Goal: Task Accomplishment & Management: Manage account settings

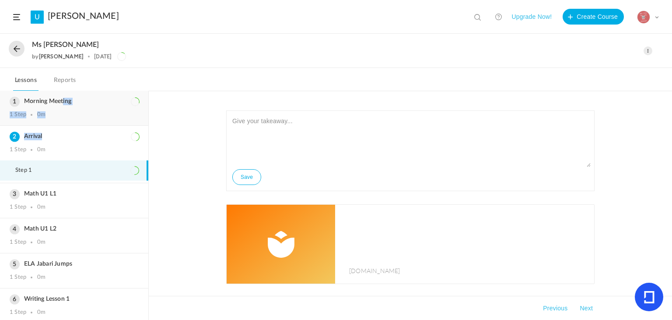
drag, startPoint x: 58, startPoint y: 139, endPoint x: 63, endPoint y: 93, distance: 45.8
click at [63, 93] on ol "Morning Meeting 1 Step 0m Step 1 Arrival 1 Step 0m Step 1 Math U1 L1 1 Step 0m" at bounding box center [74, 205] width 148 height 229
click at [175, 113] on div "Save [DOMAIN_NAME] Sorry! The content that you are looking for is not available…" at bounding box center [411, 205] width 524 height 229
drag, startPoint x: 77, startPoint y: 147, endPoint x: 81, endPoint y: 101, distance: 46.1
click at [81, 101] on ol "Morning Meeting 1 Step 0m Step 1 Arrival 1 Step 0m Step 1 Math U1 L1 1 Step 0m" at bounding box center [74, 205] width 148 height 229
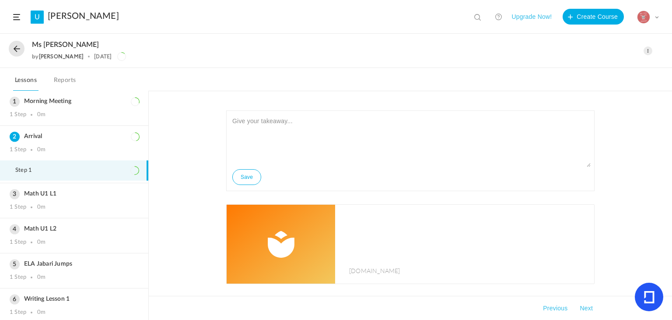
click at [185, 135] on div "Save [DOMAIN_NAME] Sorry! The content that you are looking for is not available…" at bounding box center [411, 205] width 524 height 229
click at [75, 78] on link "Reports" at bounding box center [65, 82] width 26 height 17
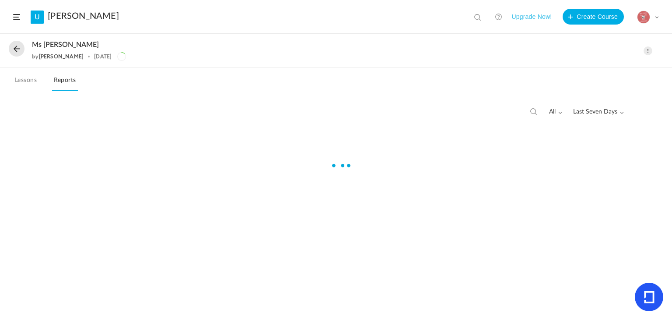
click at [75, 78] on link "Reports" at bounding box center [65, 82] width 26 height 17
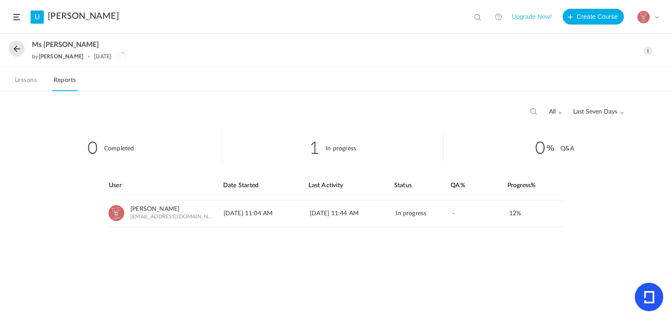
click at [31, 80] on link "Lessons" at bounding box center [25, 82] width 25 height 17
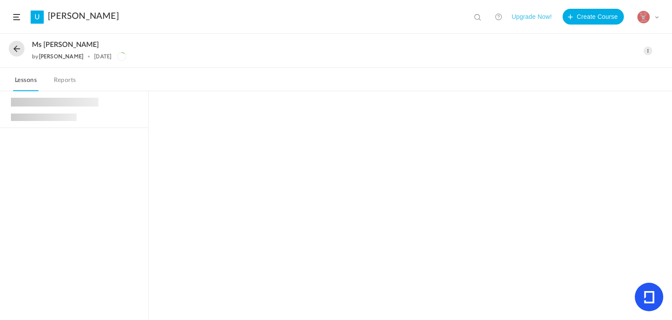
scroll to position [35, 0]
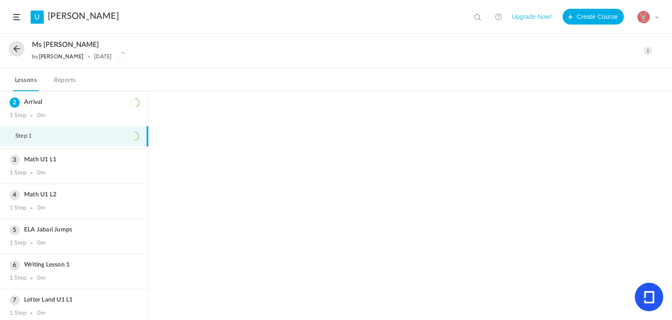
click at [49, 84] on nav "Lessons Reports" at bounding box center [336, 79] width 672 height 23
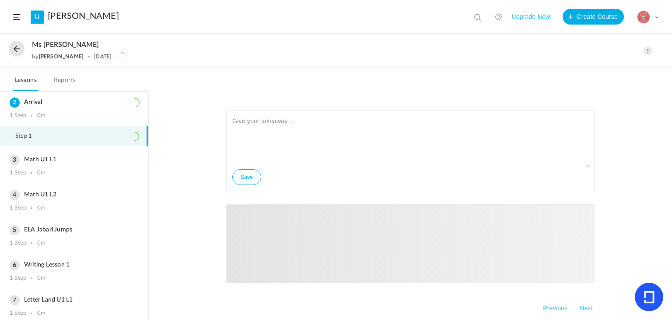
click at [61, 81] on link "Reports" at bounding box center [65, 82] width 26 height 17
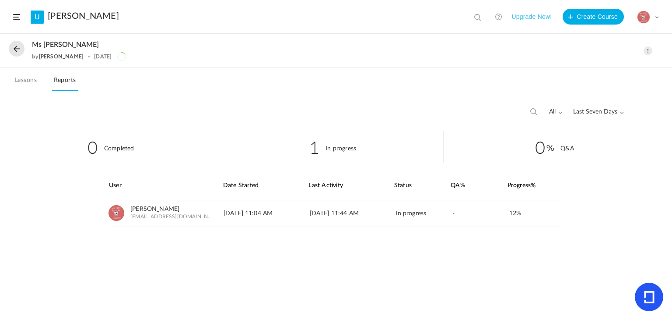
click at [19, 80] on link "Lessons" at bounding box center [25, 82] width 25 height 17
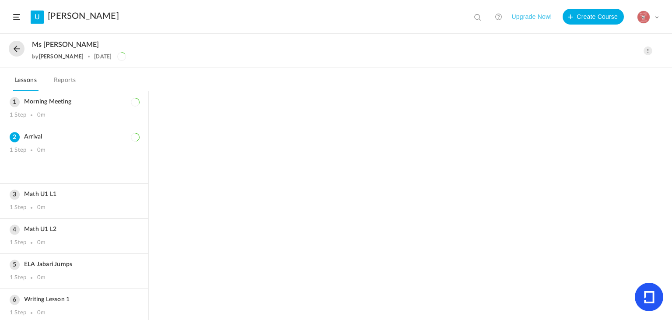
scroll to position [35, 0]
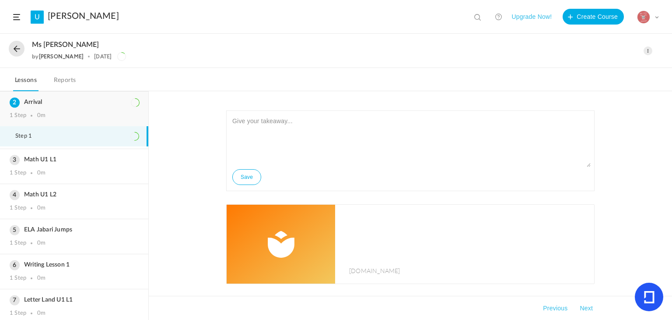
click at [109, 116] on div "1 Step 0m" at bounding box center [74, 115] width 129 height 7
click at [77, 113] on div "1 Step 0m" at bounding box center [74, 115] width 129 height 7
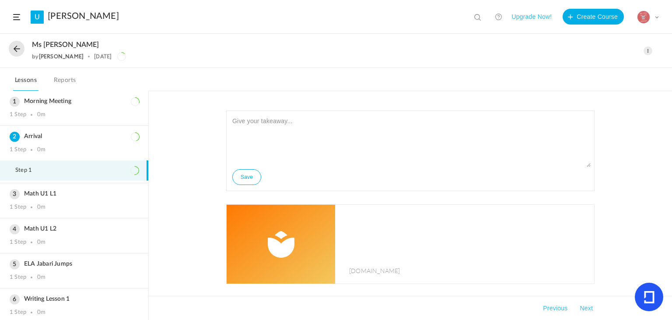
click at [404, 63] on div "Ms [PERSON_NAME] by [PERSON_NAME] [DATE] Edit Delete Move to draft Remove Progr…" at bounding box center [336, 51] width 672 height 34
click at [14, 48] on button at bounding box center [17, 49] width 16 height 16
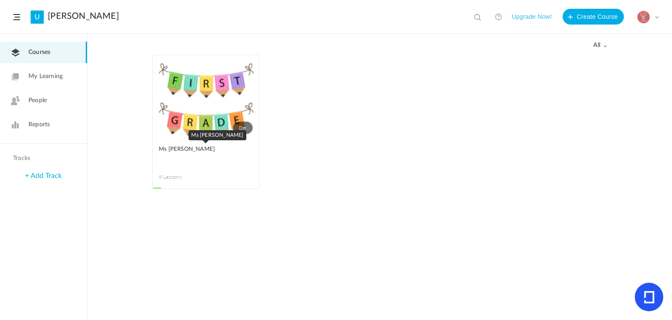
click at [174, 160] on link "Ms [PERSON_NAME]" at bounding box center [206, 154] width 94 height 20
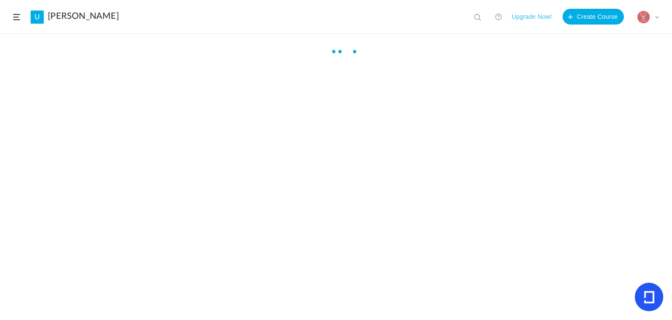
click at [174, 160] on div at bounding box center [336, 189] width 672 height 285
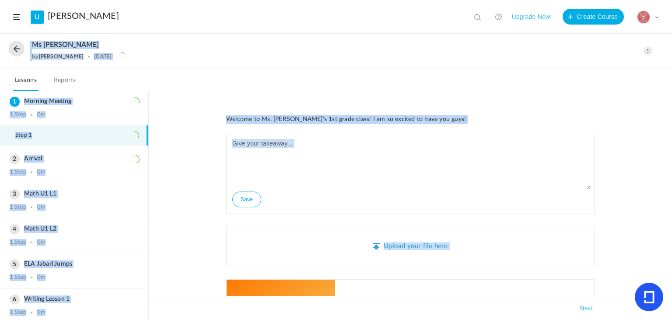
click at [151, 35] on div "Ms [PERSON_NAME] by [PERSON_NAME] [DATE] Edit Delete Move to draft Remove Progr…" at bounding box center [336, 51] width 672 height 34
click at [195, 71] on nav "Lessons Reports" at bounding box center [336, 79] width 672 height 23
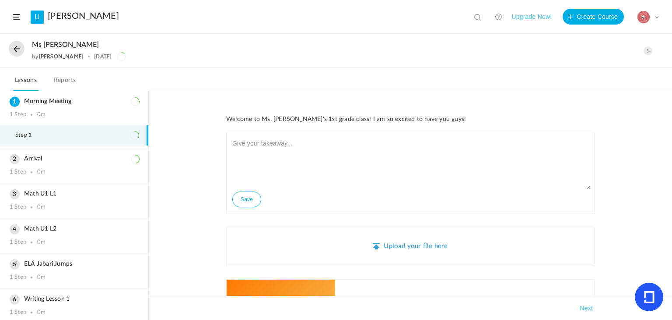
click at [2, 25] on header "U [PERSON_NAME] View all No results Upgrade Now! Create Course My Profile Unive…" at bounding box center [336, 17] width 672 height 34
click at [18, 44] on button at bounding box center [17, 49] width 16 height 16
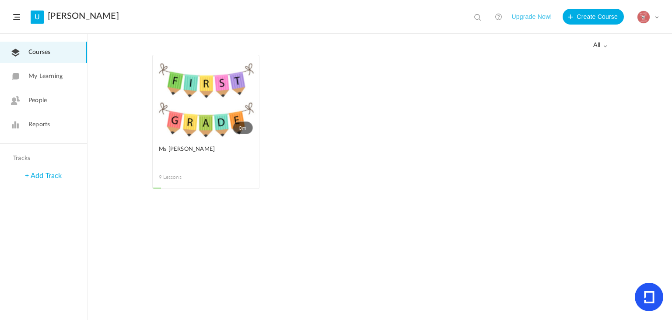
click at [50, 105] on link "People" at bounding box center [43, 100] width 87 height 21
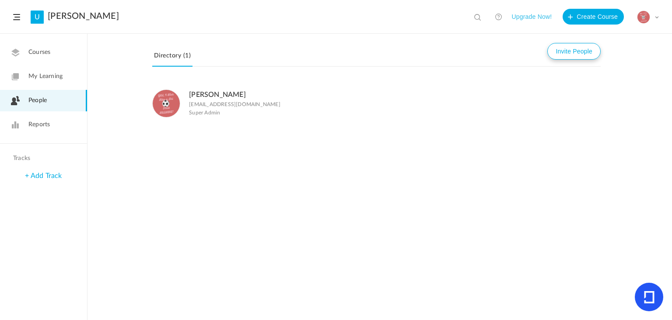
click at [565, 48] on button "Invite People" at bounding box center [574, 51] width 53 height 17
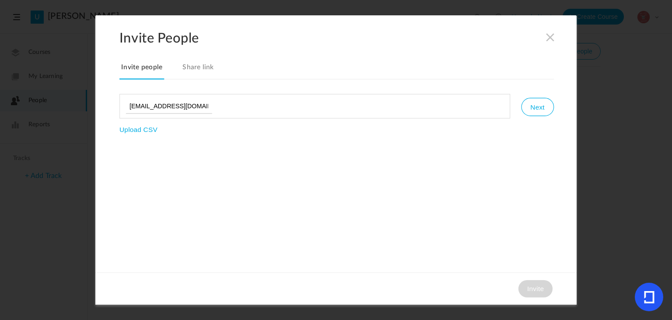
type input "[EMAIL_ADDRESS][DOMAIN_NAME],"
click at [534, 99] on button "Next" at bounding box center [537, 107] width 32 height 18
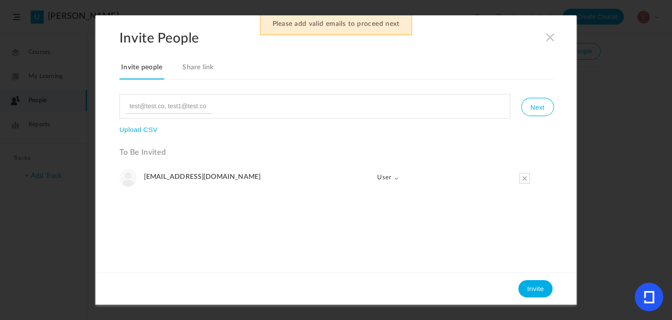
click at [391, 179] on span "User" at bounding box center [384, 178] width 29 height 18
click at [380, 204] on link "Admin" at bounding box center [375, 197] width 47 height 18
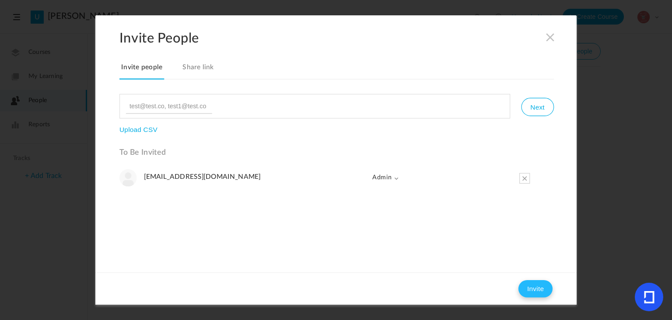
click at [529, 291] on button "Invite" at bounding box center [536, 289] width 34 height 18
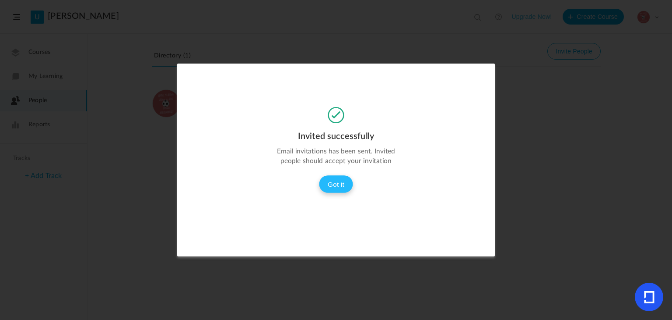
click at [336, 177] on button "Got it" at bounding box center [336, 184] width 34 height 18
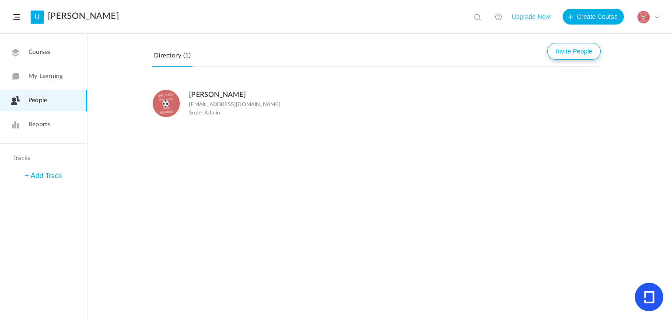
click at [581, 50] on button "Invite People" at bounding box center [574, 51] width 53 height 17
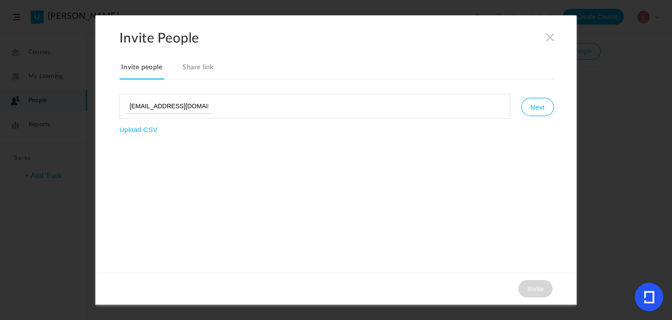
type input "[EMAIL_ADDRESS][DOMAIN_NAME]"
click at [534, 111] on button "Next" at bounding box center [537, 107] width 32 height 18
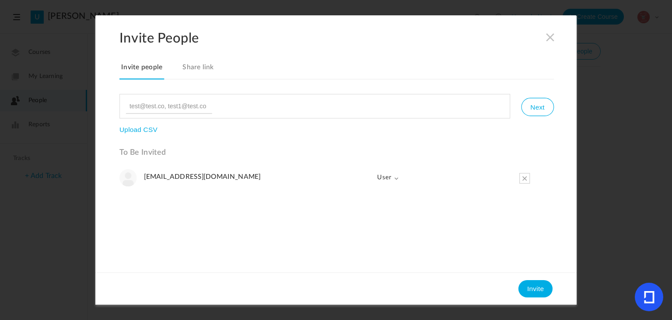
click at [388, 179] on span "User" at bounding box center [384, 178] width 29 height 18
click at [392, 197] on link "Admin" at bounding box center [375, 197] width 47 height 18
click at [523, 284] on button "Invite" at bounding box center [536, 289] width 34 height 18
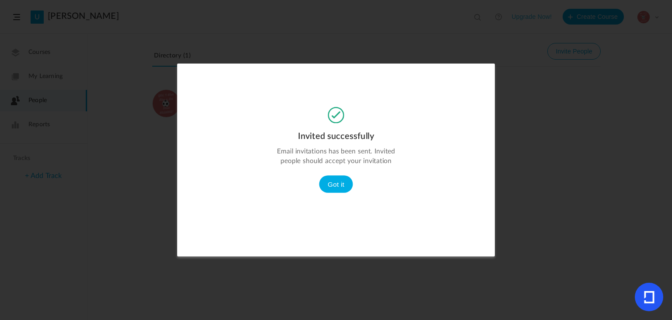
click at [327, 197] on div "Invited successfully Email invitations has been sent. Invited people should acc…" at bounding box center [336, 155] width 318 height 96
click at [338, 182] on button "Got it" at bounding box center [336, 184] width 34 height 18
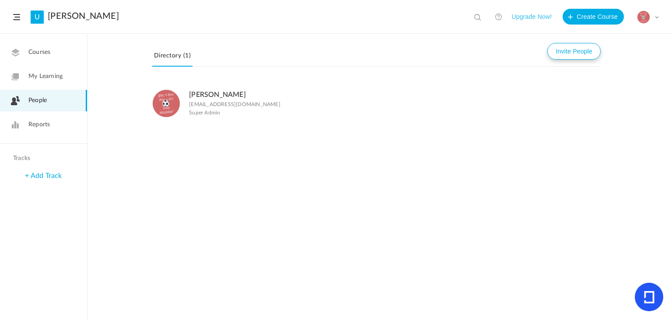
click at [583, 44] on button "Invite People" at bounding box center [574, 51] width 53 height 17
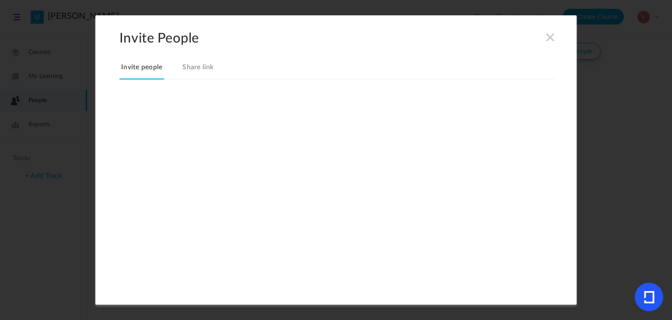
click at [202, 62] on link "Share link" at bounding box center [198, 70] width 35 height 18
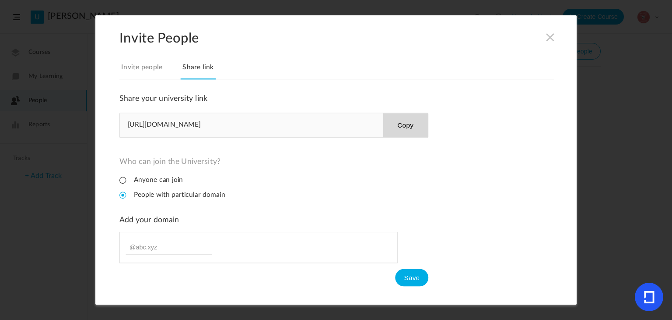
click at [402, 126] on button "Copy" at bounding box center [405, 125] width 45 height 24
click at [547, 40] on span at bounding box center [551, 37] width 10 height 10
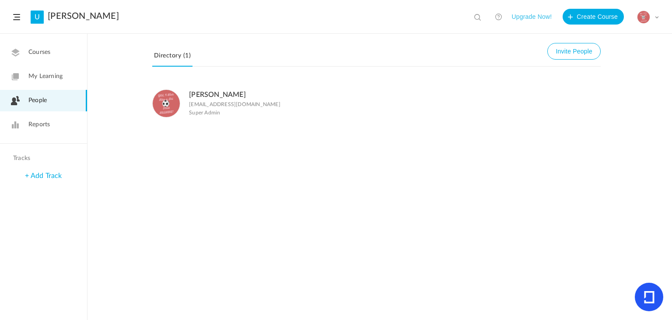
click at [67, 83] on link "My Learning" at bounding box center [43, 76] width 87 height 21
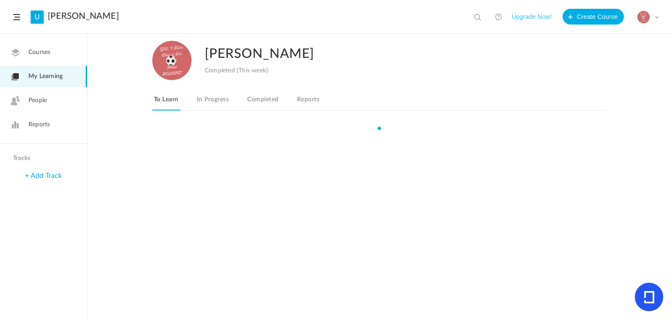
click at [67, 83] on link "My Learning" at bounding box center [43, 76] width 87 height 21
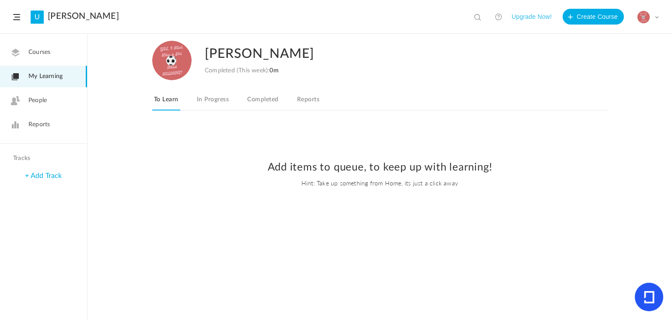
click at [67, 83] on link "My Learning" at bounding box center [43, 76] width 87 height 21
click at [67, 55] on link "Courses" at bounding box center [43, 52] width 87 height 21
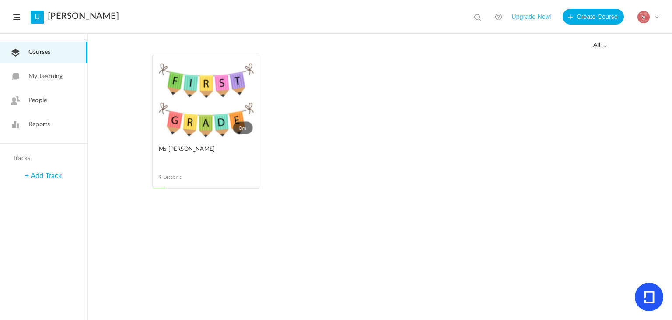
click at [205, 121] on link "0m" at bounding box center [206, 96] width 106 height 83
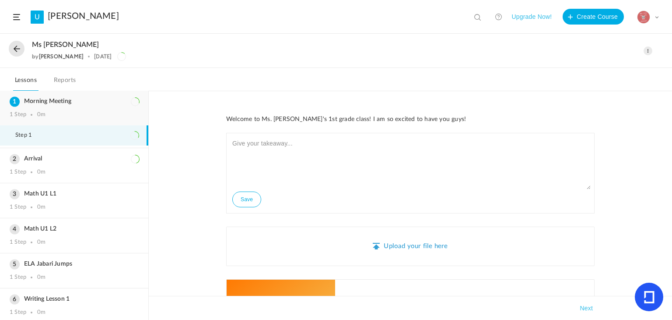
click at [109, 106] on div "Morning Meeting 1 Step 0m" at bounding box center [74, 108] width 148 height 35
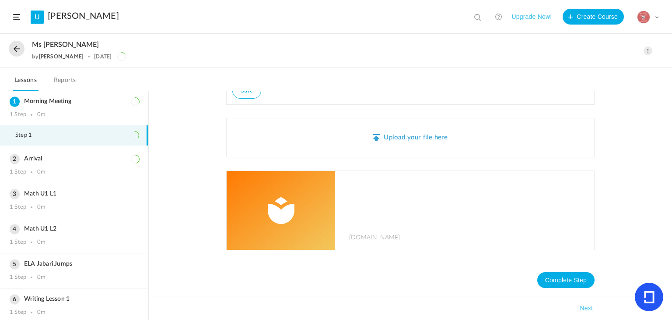
click at [309, 204] on img at bounding box center [281, 210] width 109 height 79
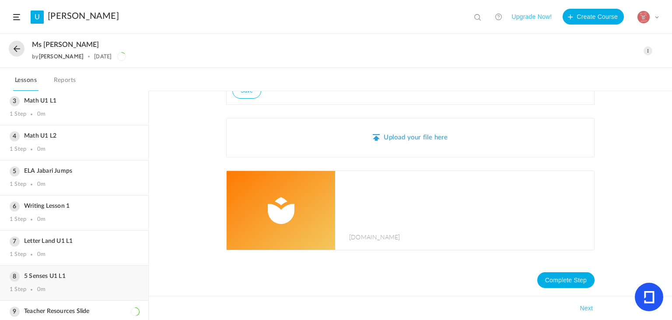
scroll to position [103, 0]
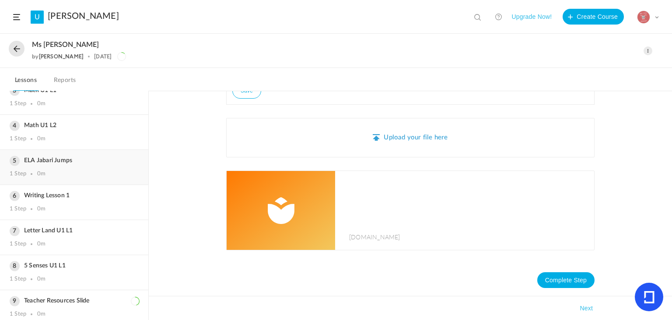
drag, startPoint x: 92, startPoint y: 152, endPoint x: 90, endPoint y: 170, distance: 17.6
click at [92, 152] on div "ELA Jabari Jumps 1 Step 0m" at bounding box center [74, 167] width 148 height 35
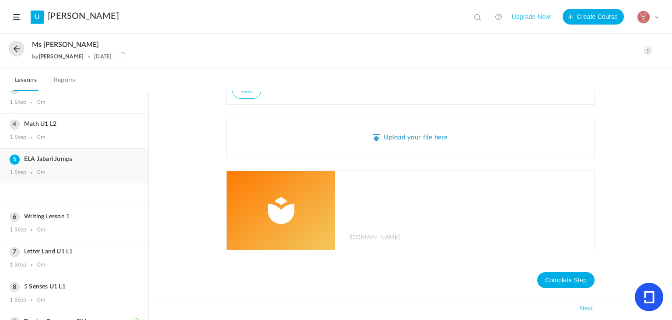
scroll to position [81, 0]
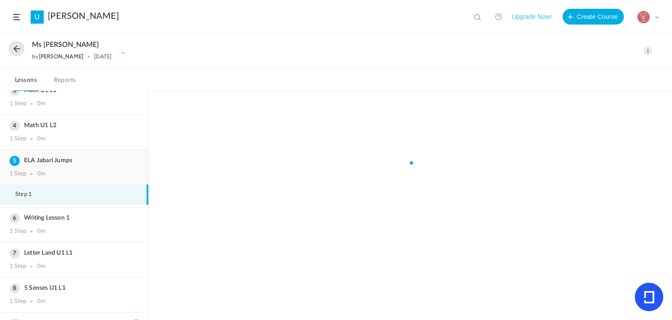
click at [90, 166] on div "ELA Jabari Jumps 1 Step 0m" at bounding box center [74, 167] width 148 height 35
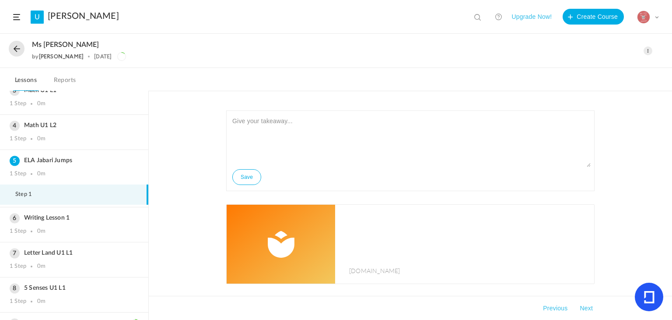
click at [328, 236] on img at bounding box center [281, 243] width 109 height 79
click at [90, 263] on div "1 Step 0m" at bounding box center [74, 266] width 129 height 7
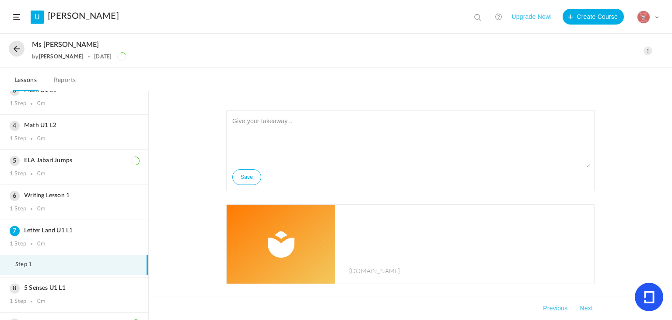
click at [285, 232] on img at bounding box center [281, 243] width 109 height 79
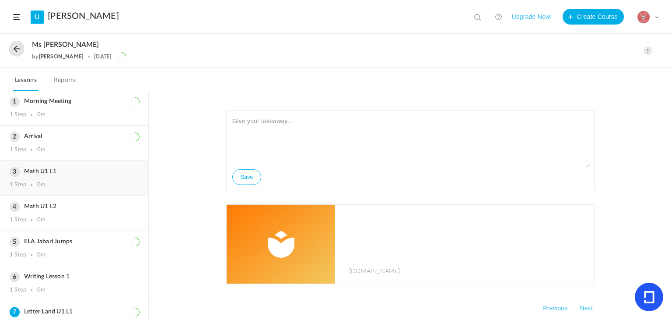
click at [53, 179] on div "Math U1 L1 1 Step 0m" at bounding box center [74, 178] width 148 height 35
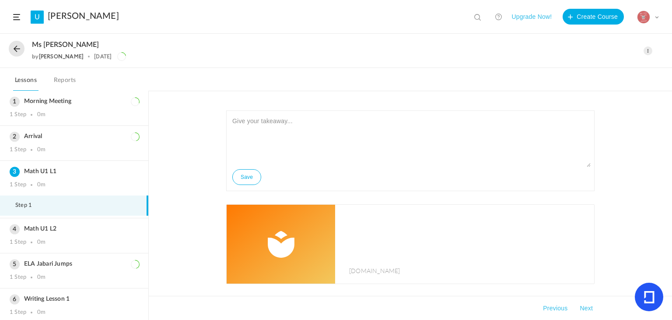
click at [304, 235] on img at bounding box center [281, 243] width 109 height 79
click at [56, 225] on h3 "Math U1 L2" at bounding box center [74, 228] width 129 height 7
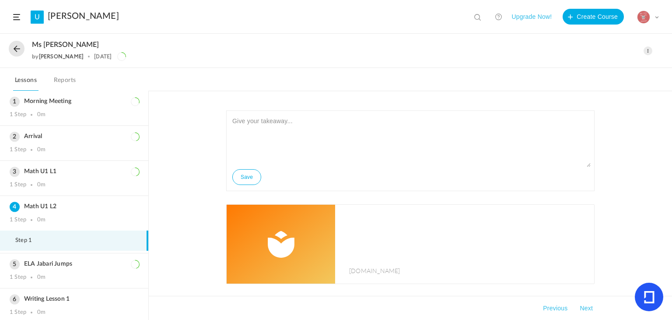
click at [274, 247] on img at bounding box center [281, 243] width 109 height 79
click at [80, 124] on div "Morning Meeting 1 Step 0m" at bounding box center [74, 108] width 148 height 35
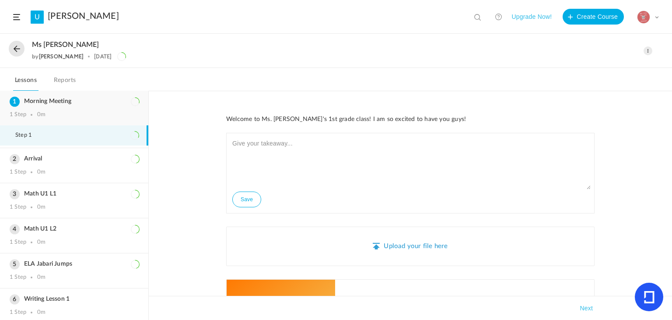
click at [15, 100] on h3 "Morning Meeting" at bounding box center [74, 101] width 129 height 7
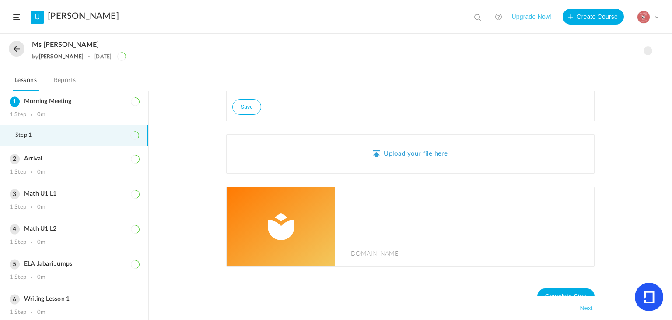
scroll to position [109, 0]
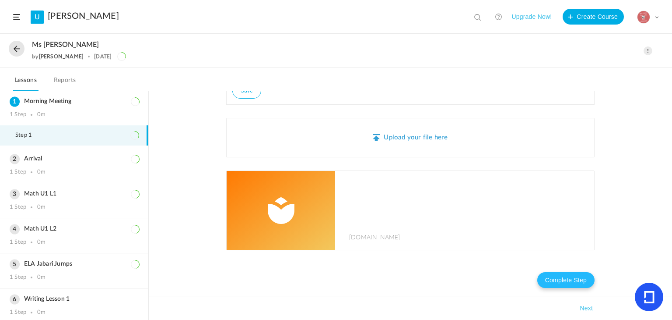
click at [562, 278] on button "Complete Step" at bounding box center [566, 280] width 57 height 16
click at [570, 283] on button "Complete Step" at bounding box center [566, 280] width 57 height 16
click at [118, 169] on div "1 Step 0m" at bounding box center [74, 172] width 129 height 7
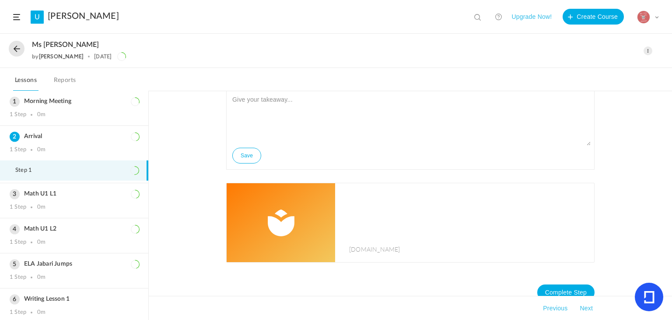
scroll to position [33, 0]
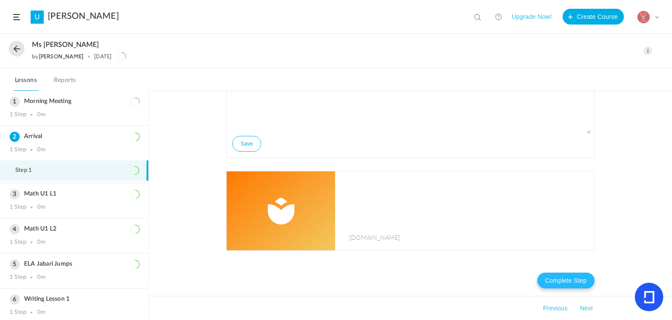
click at [570, 281] on button "Complete Step" at bounding box center [566, 280] width 57 height 16
click at [67, 118] on div "Morning Meeting 1 Step 0m" at bounding box center [74, 108] width 148 height 35
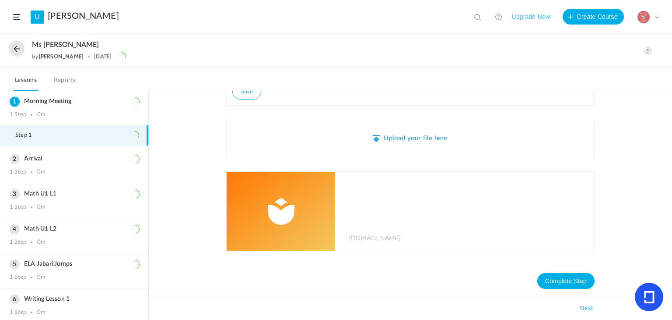
scroll to position [109, 0]
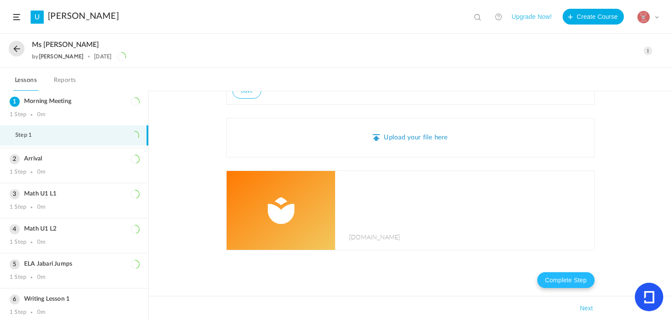
click at [562, 275] on button "Complete Step" at bounding box center [566, 280] width 57 height 16
click at [48, 232] on div "Math U1 L2 1 Step 0m" at bounding box center [74, 235] width 148 height 35
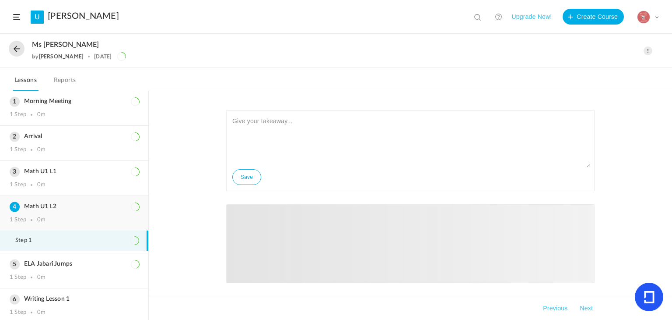
click at [70, 215] on div "Math U1 L2 1 Step 0m" at bounding box center [74, 213] width 148 height 35
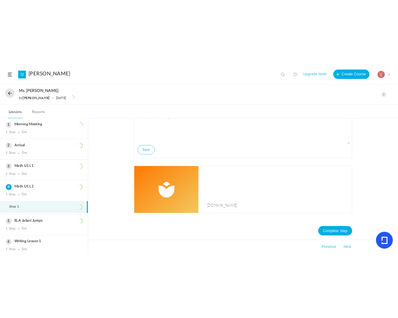
scroll to position [33, 0]
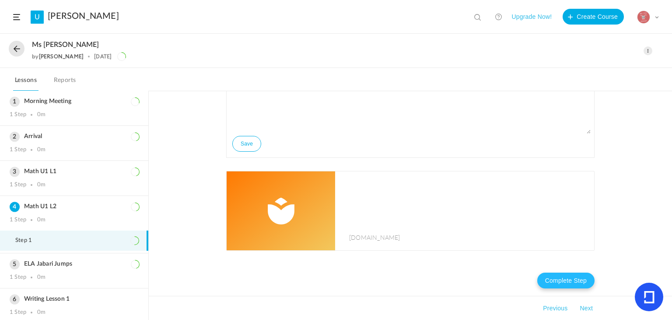
click at [564, 277] on button "Complete Step" at bounding box center [566, 280] width 57 height 16
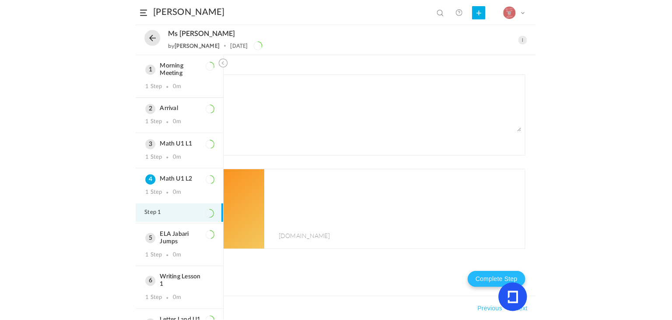
scroll to position [0, 0]
